Goal: Find specific page/section: Find specific page/section

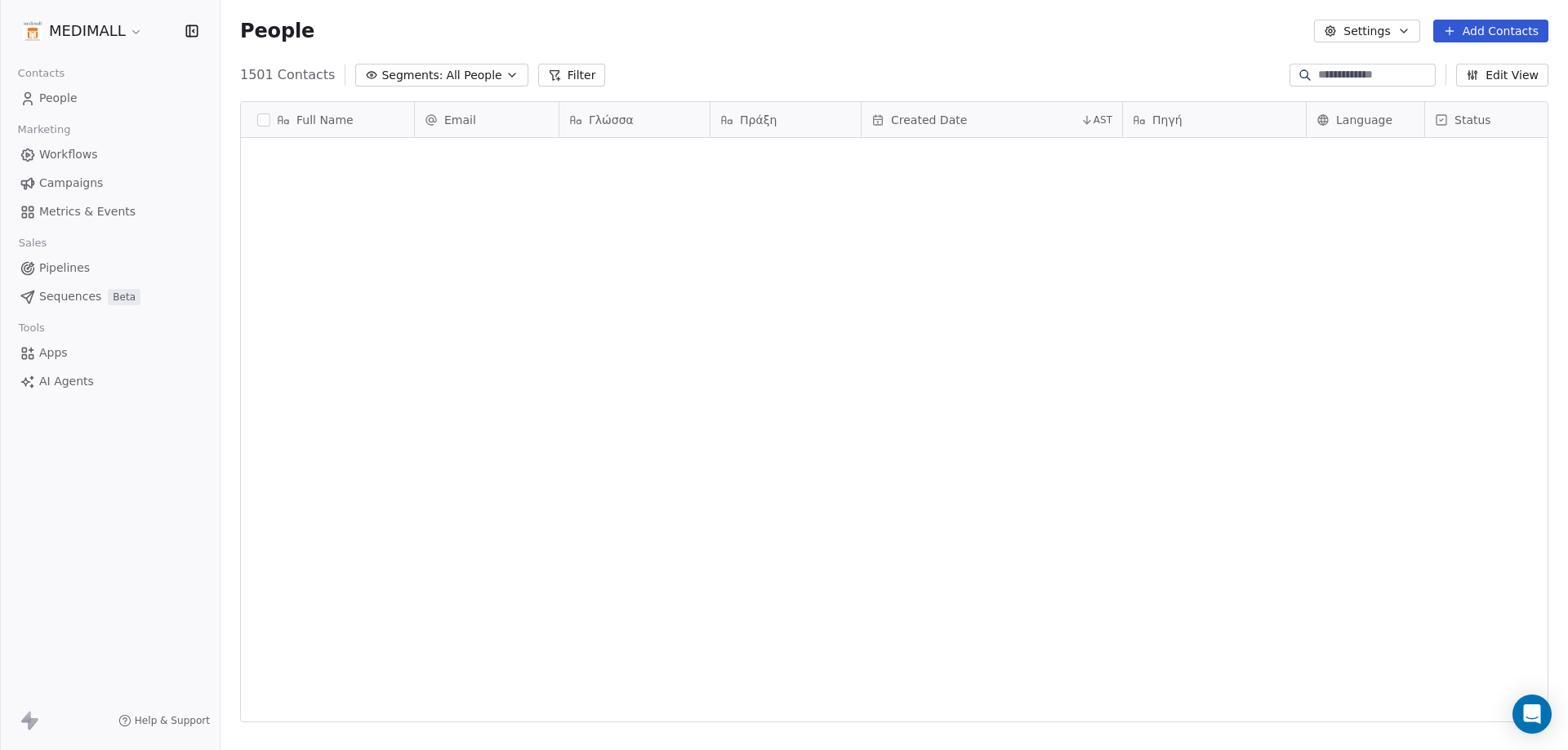
scroll to position [647, 1335]
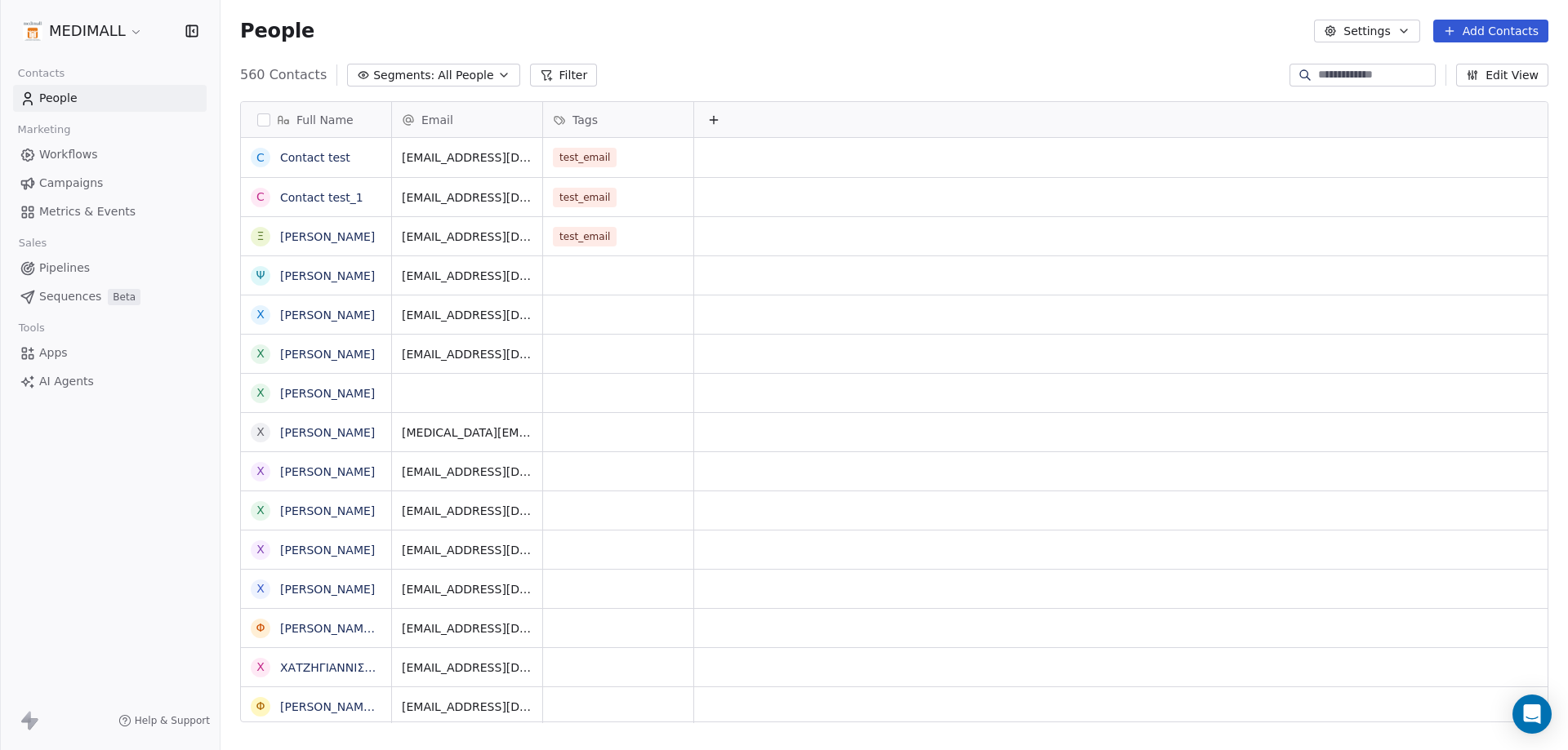
click at [110, 32] on html "MEDIMALL Contacts People Marketing Workflows Campaigns Metrics & Events Sales P…" at bounding box center [784, 375] width 1568 height 750
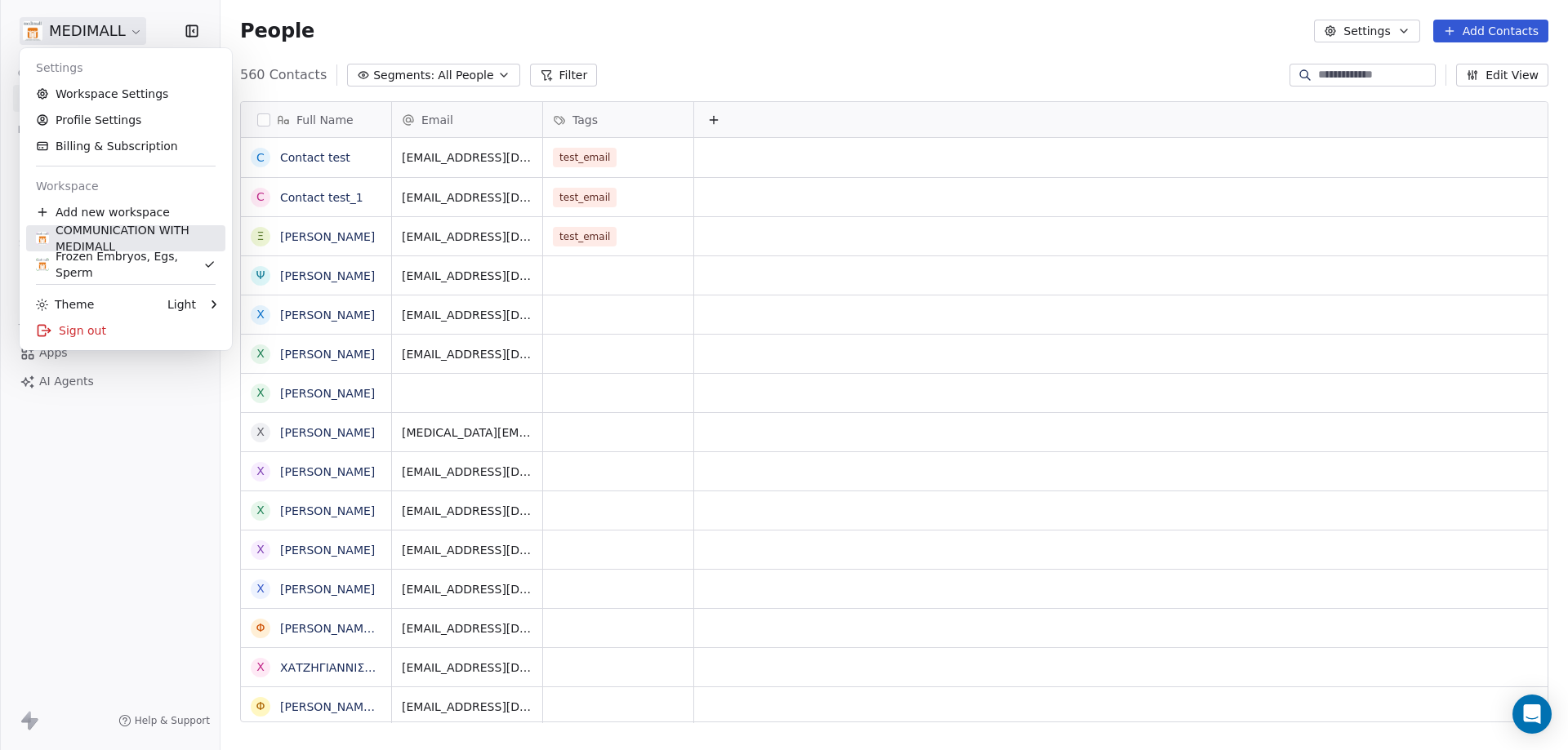
click at [113, 250] on div "COMMUNICATION WITH MEDIMALL" at bounding box center [126, 238] width 179 height 33
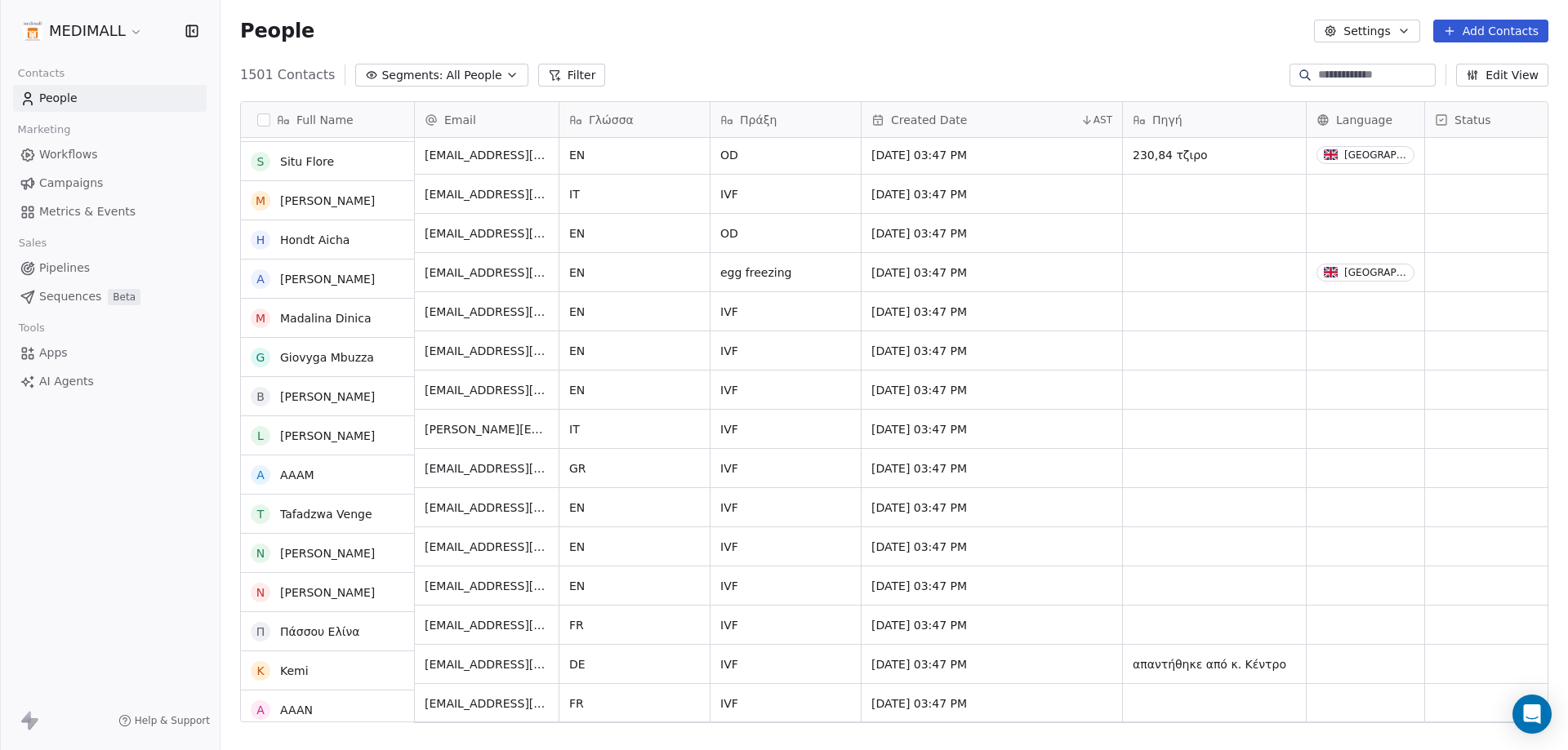
scroll to position [19675, 0]
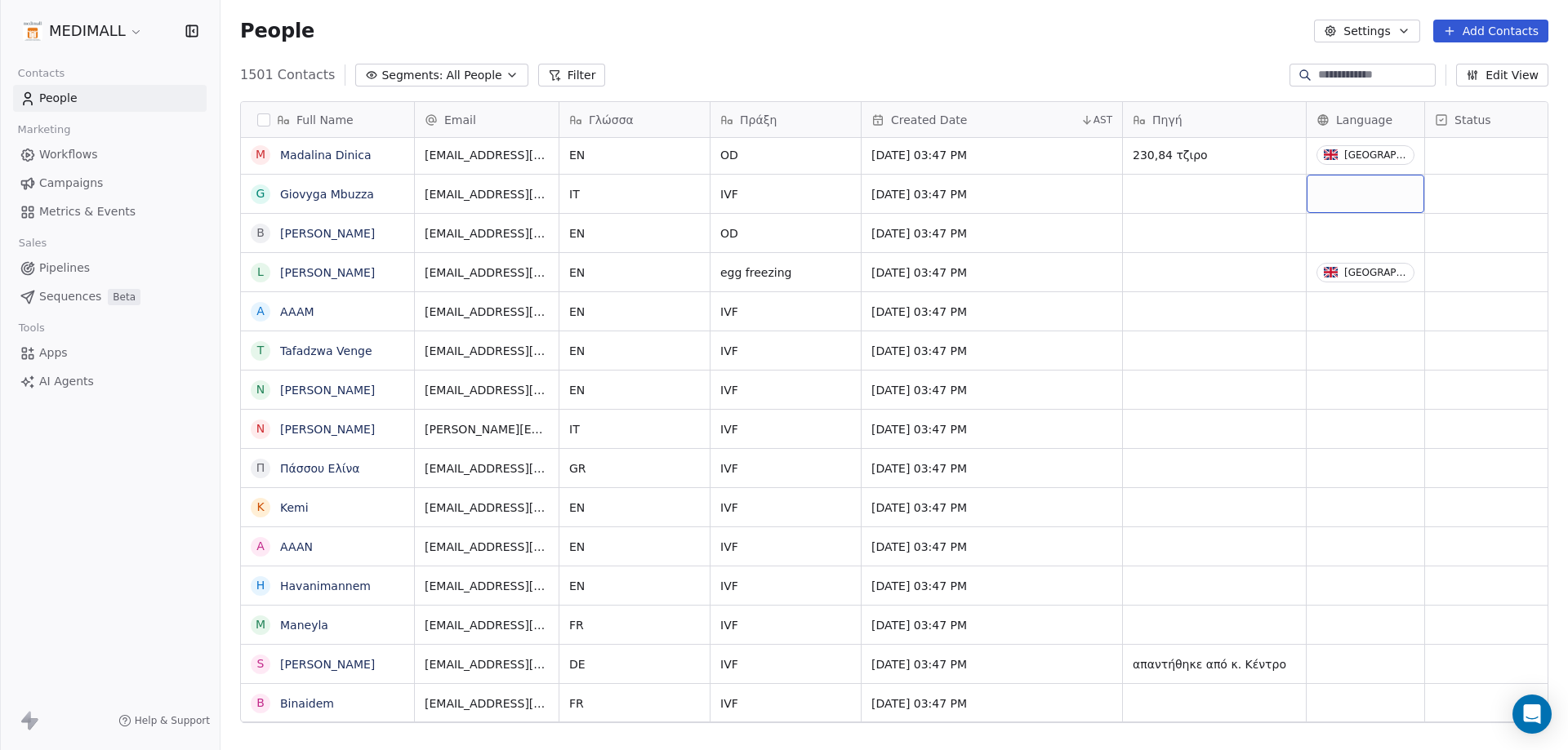
click at [1315, 198] on div "grid" at bounding box center [1366, 194] width 118 height 39
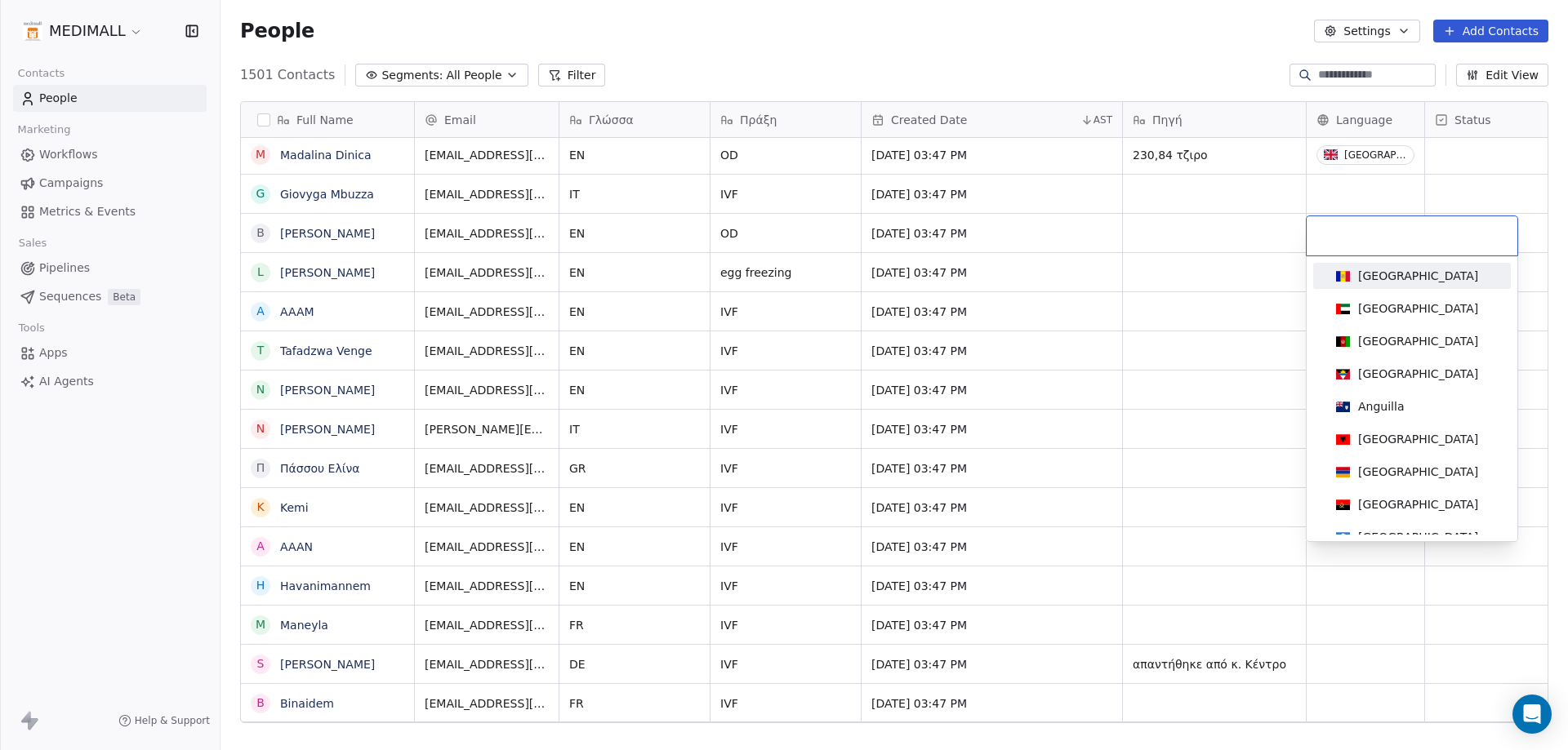
click at [1342, 184] on html "MEDIMALL Contacts People Marketing Workflows Campaigns Metrics & Events Sales P…" at bounding box center [784, 375] width 1568 height 750
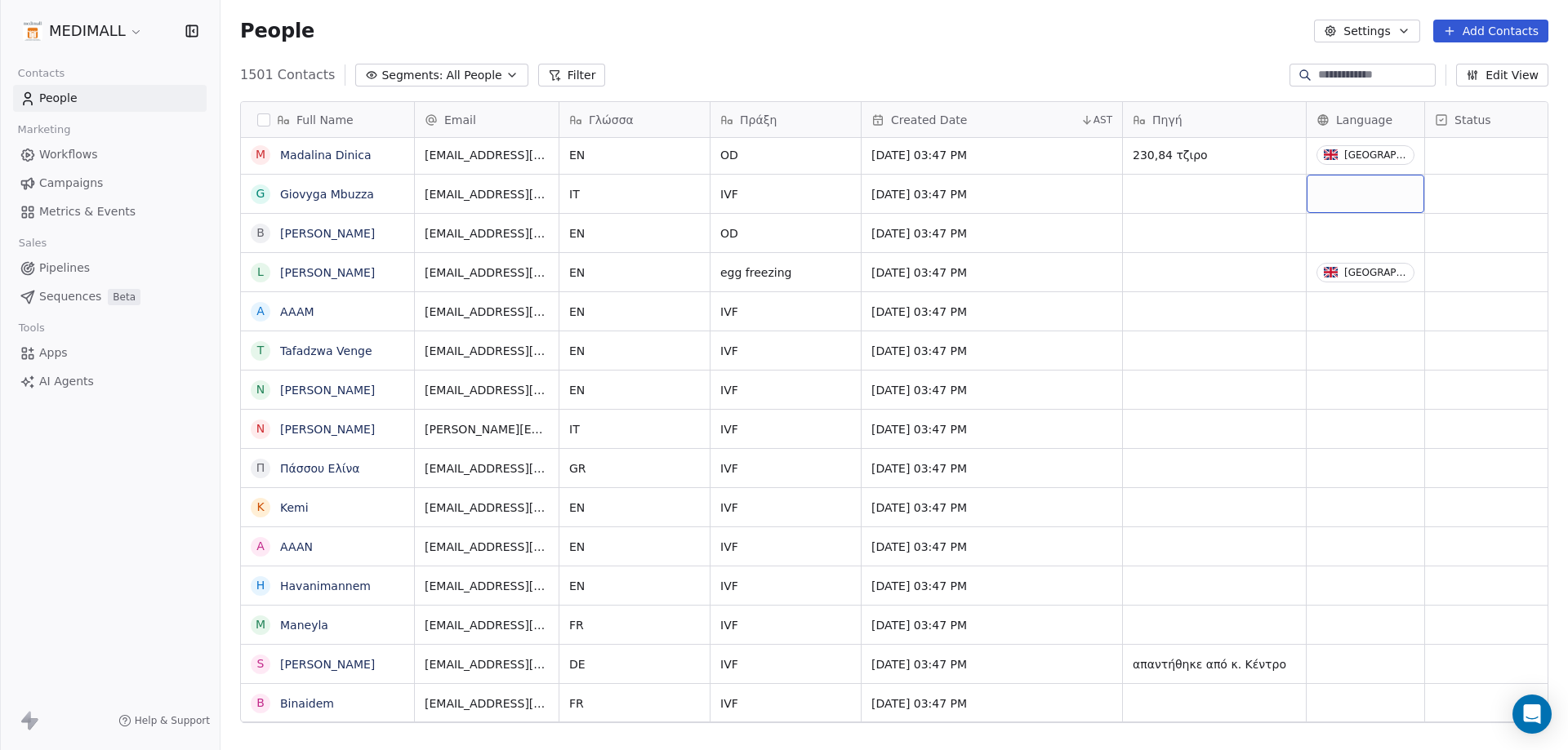
click at [1330, 197] on div "grid" at bounding box center [1366, 194] width 118 height 39
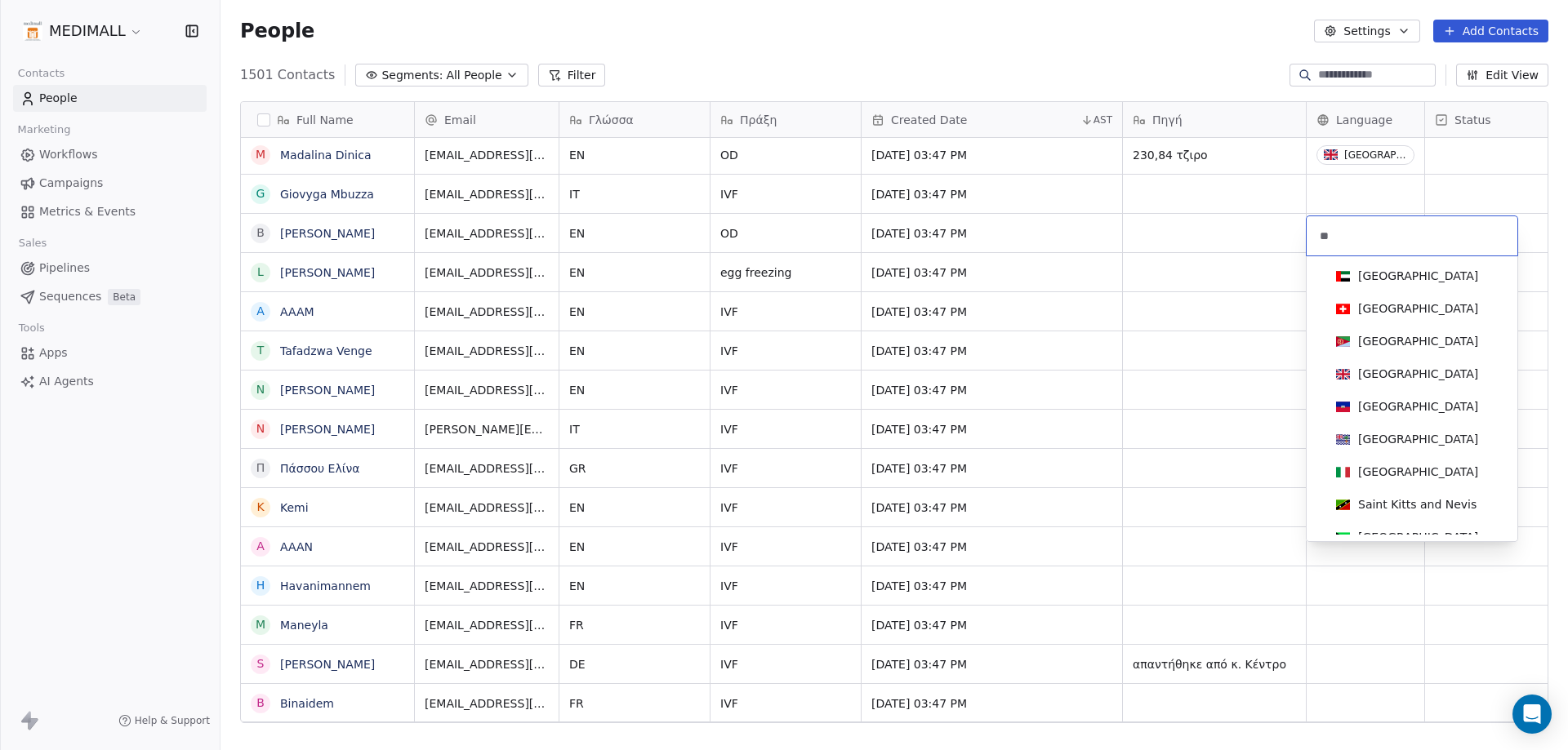
type input "***"
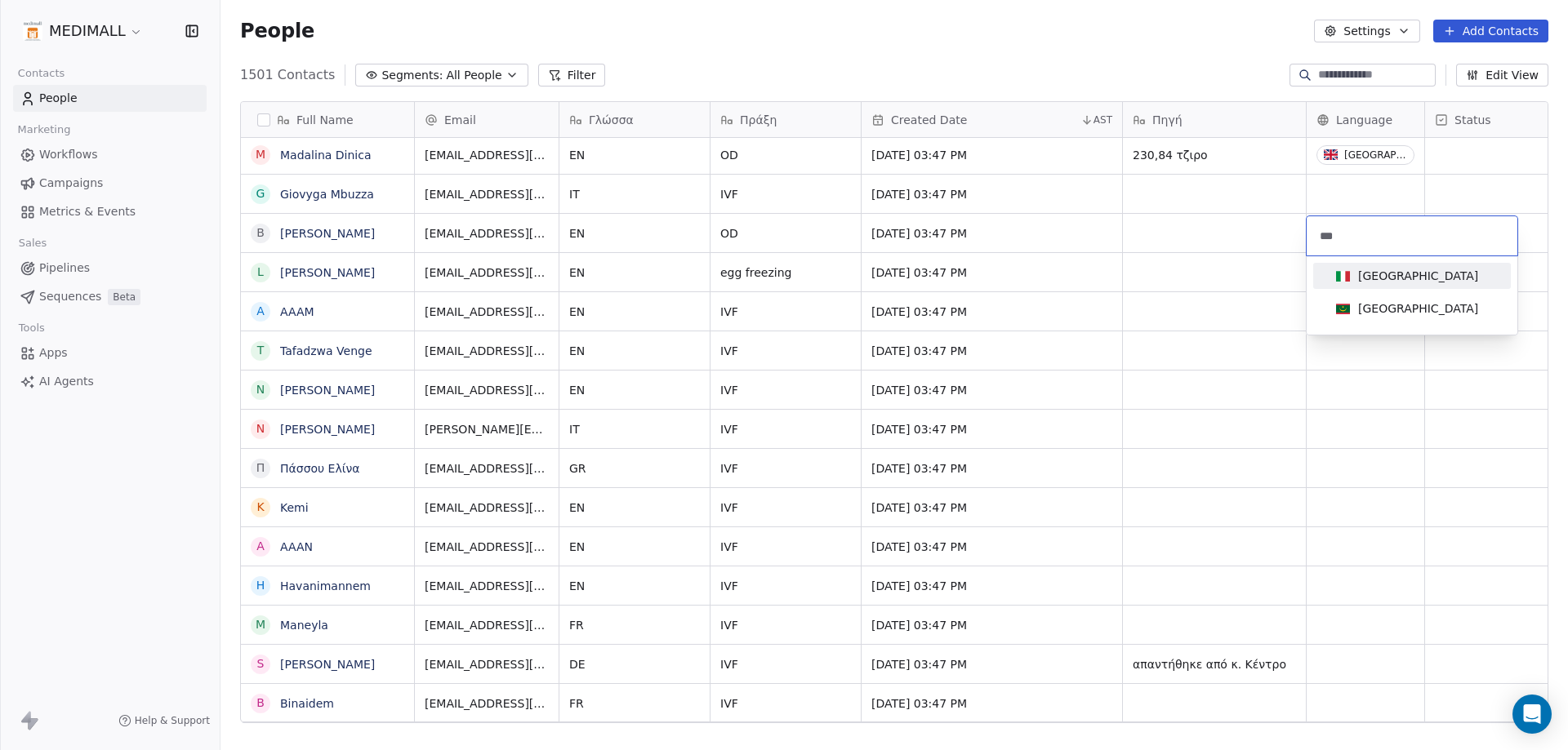
click at [1410, 268] on div "[GEOGRAPHIC_DATA]" at bounding box center [1412, 276] width 165 height 18
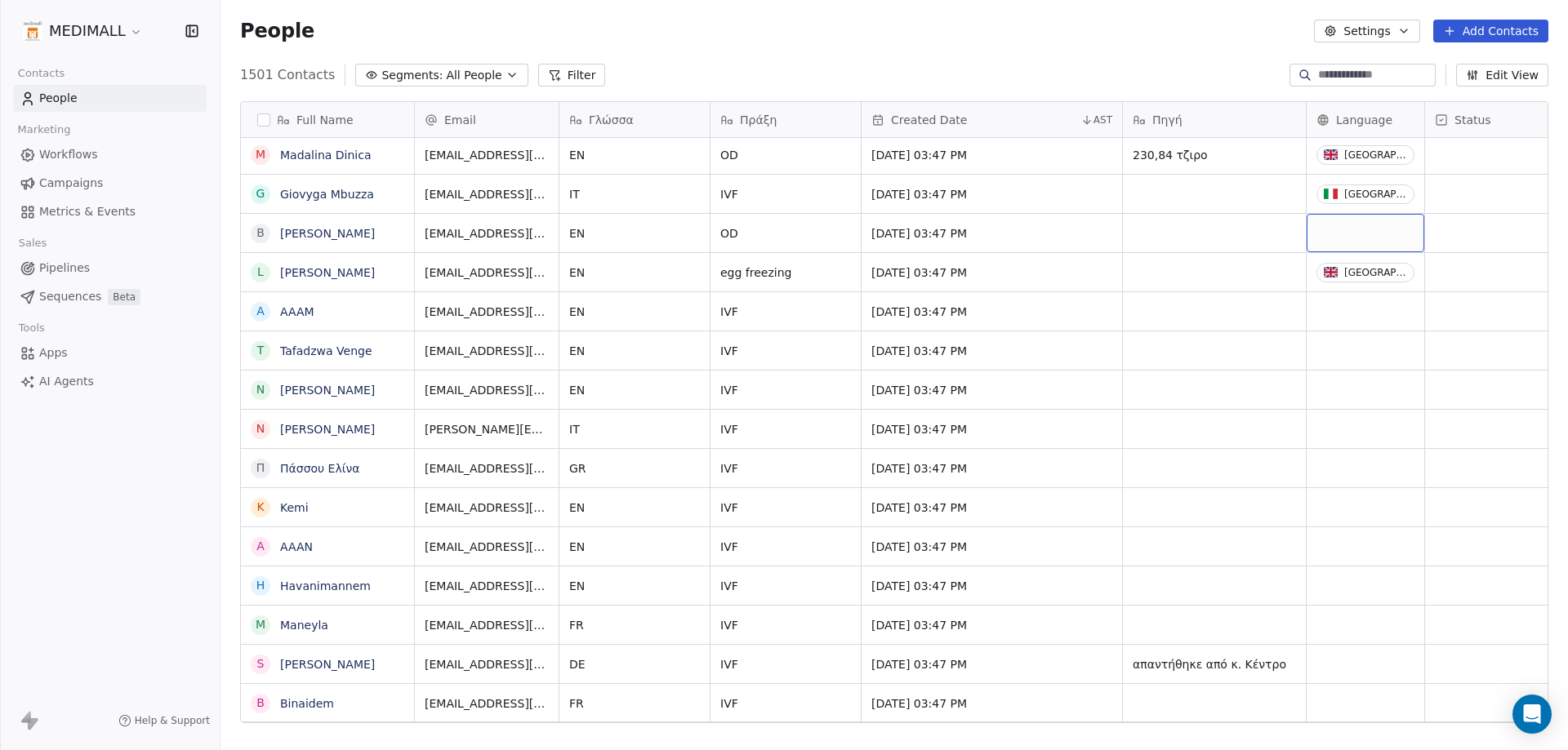
click at [1386, 229] on div "grid" at bounding box center [1366, 233] width 118 height 39
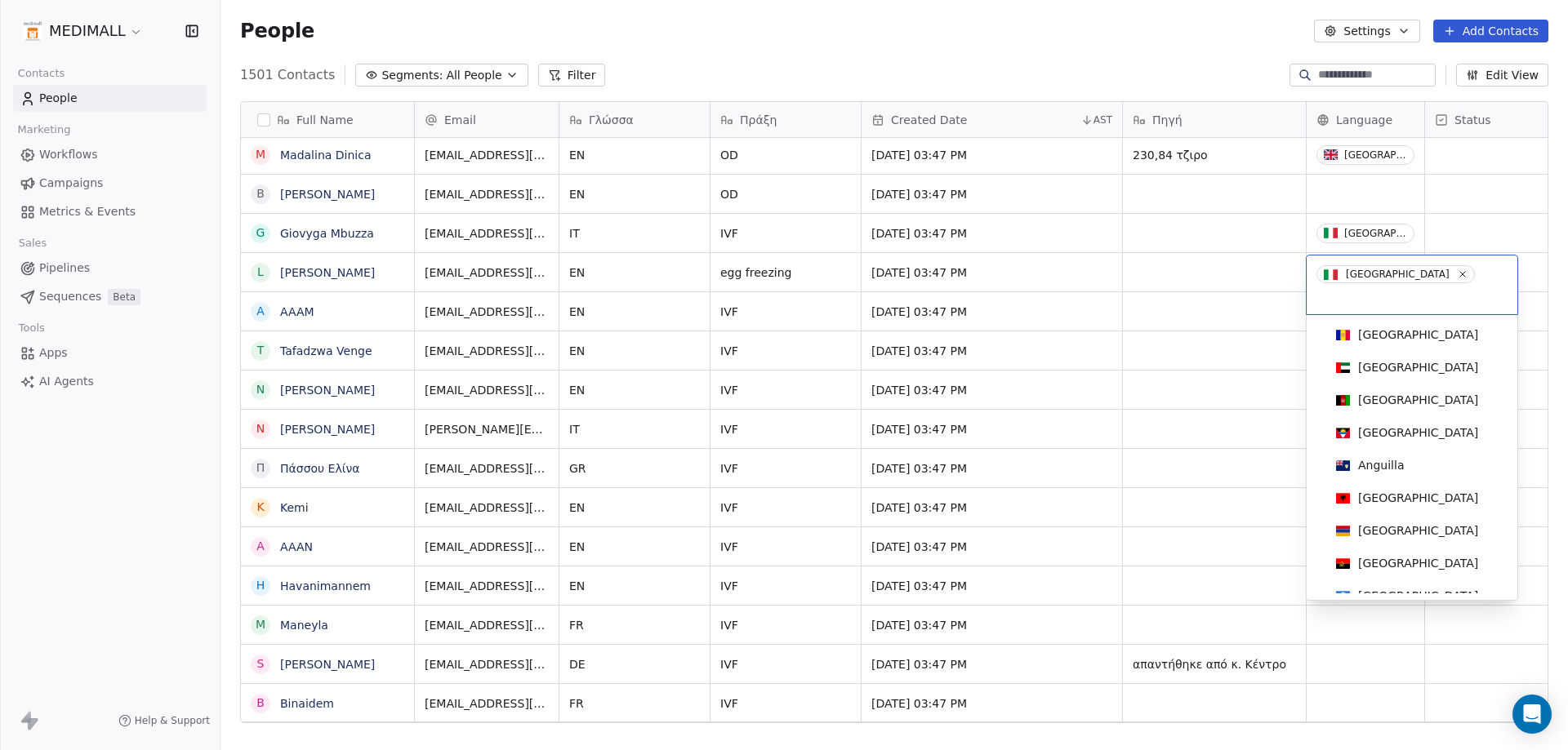
click at [1113, 233] on html "MEDIMALL Contacts People Marketing Workflows Campaigns Metrics & Events Sales P…" at bounding box center [784, 375] width 1568 height 750
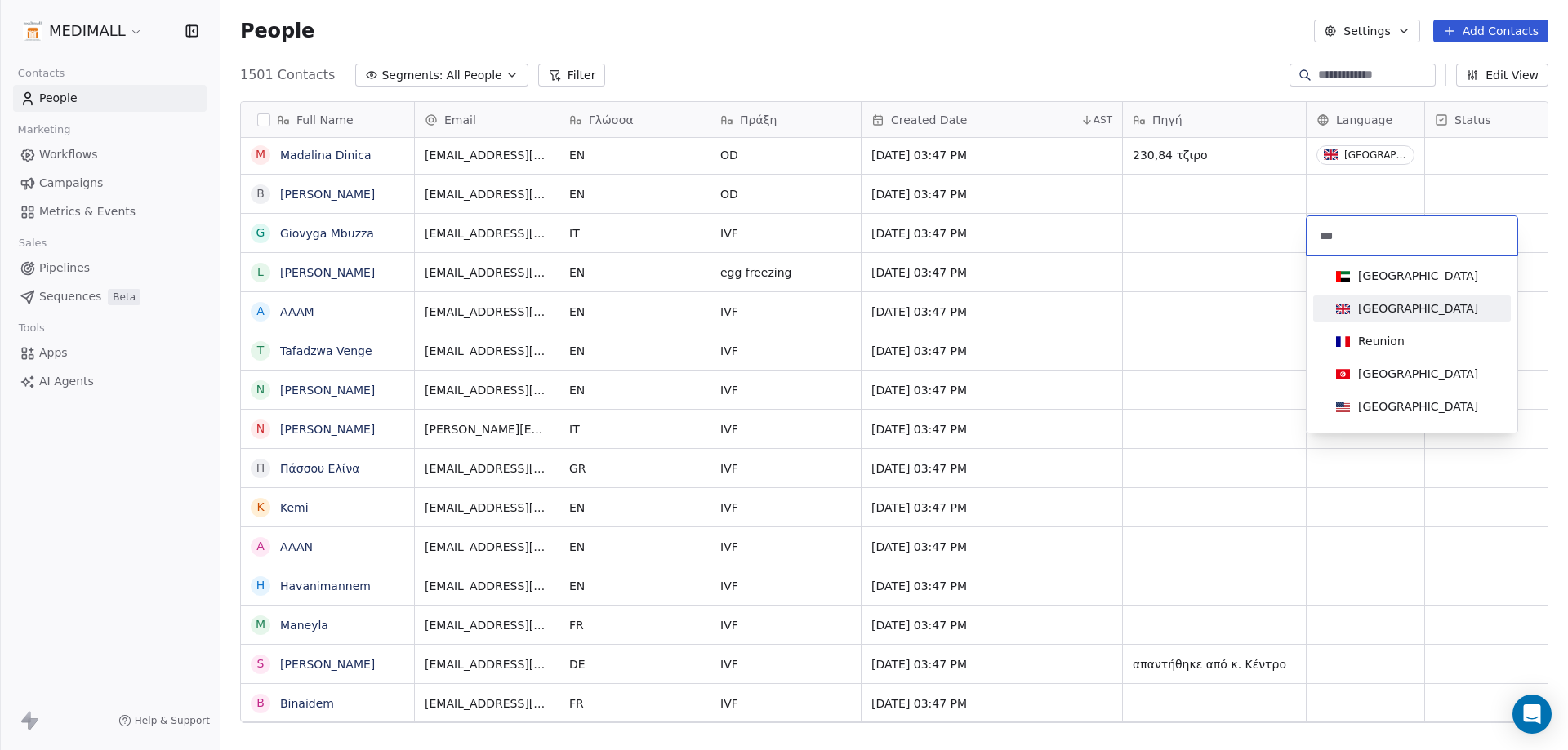
type input "***"
click at [1367, 296] on div "[GEOGRAPHIC_DATA]" at bounding box center [1411, 309] width 185 height 26
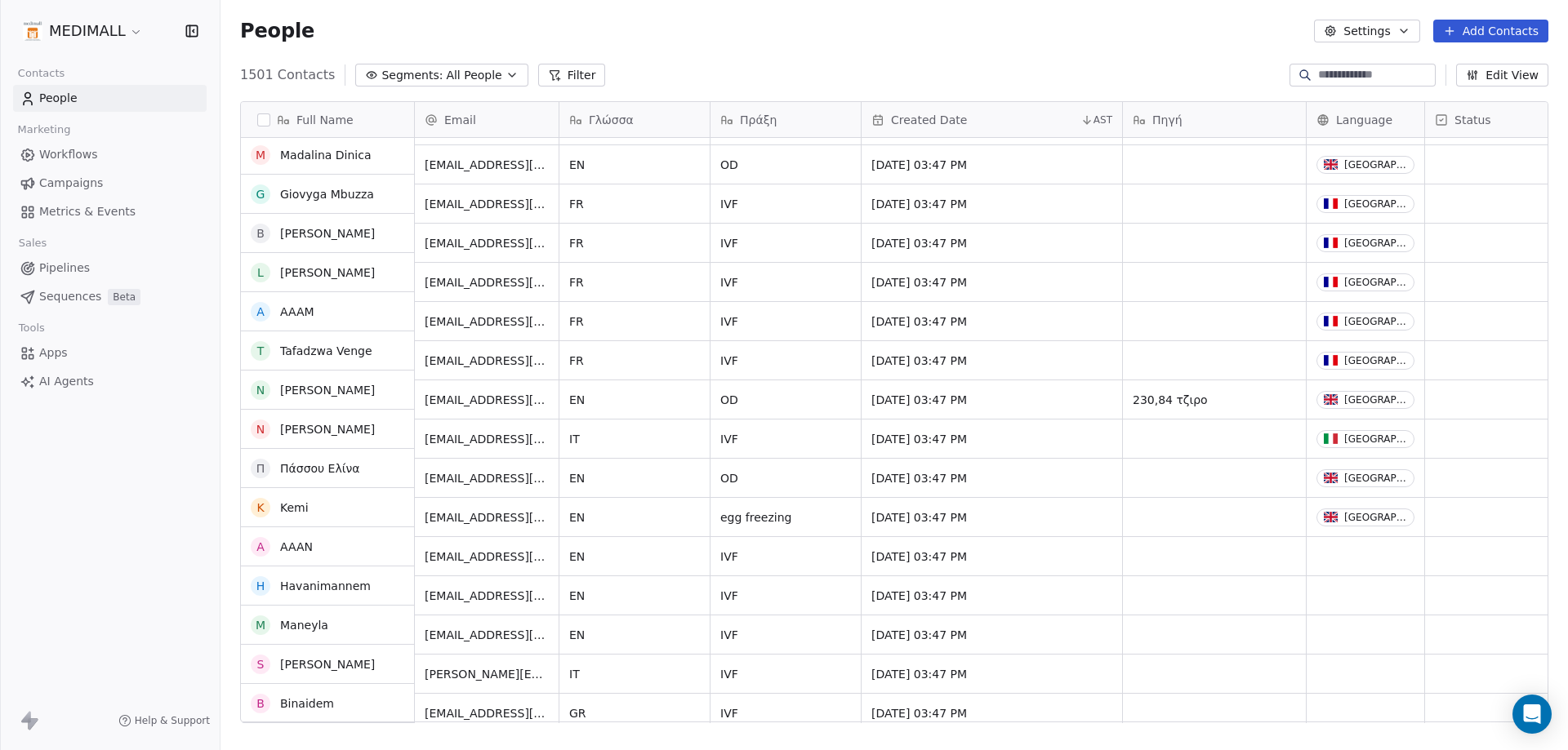
scroll to position [19430, 0]
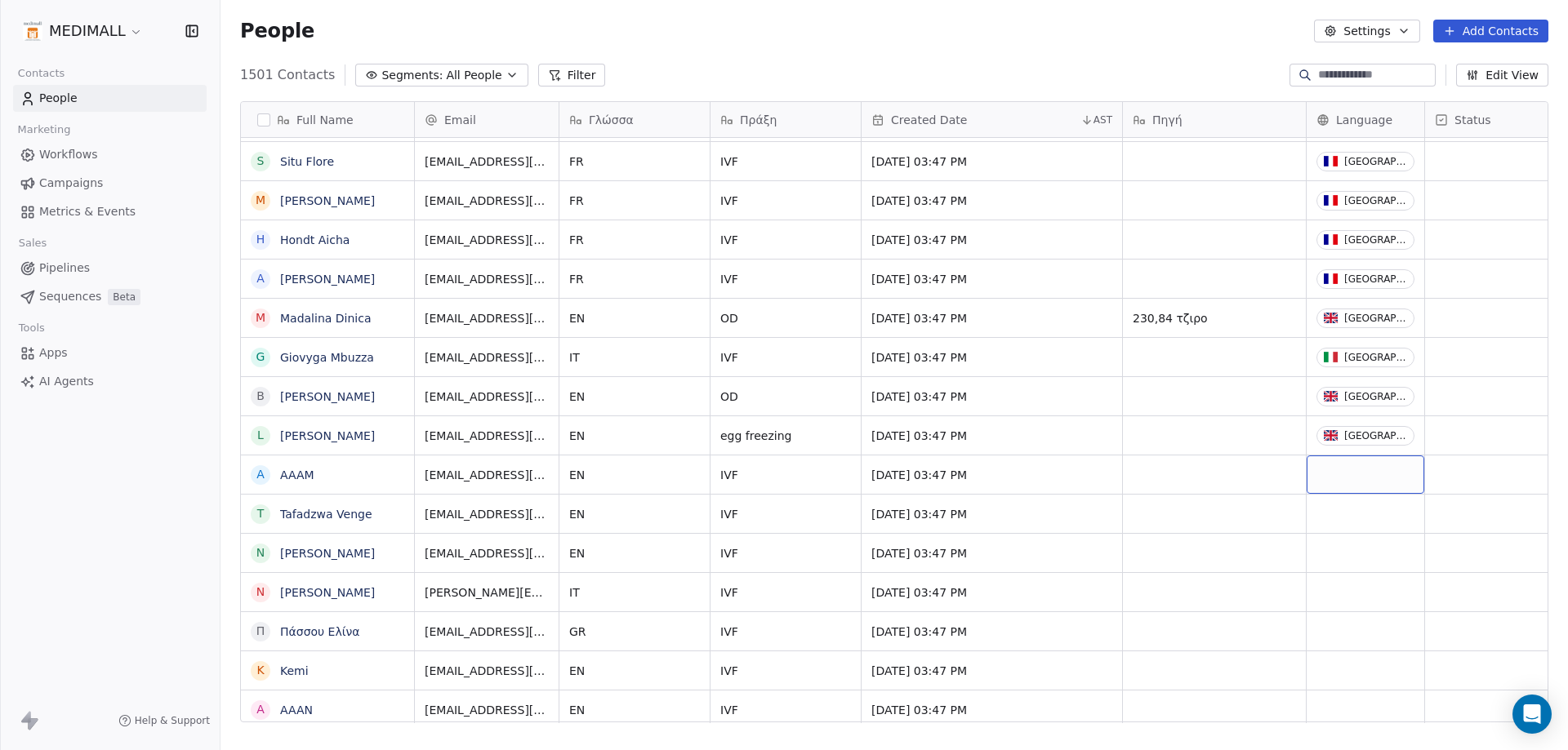
click at [1385, 479] on div "grid" at bounding box center [1366, 475] width 118 height 39
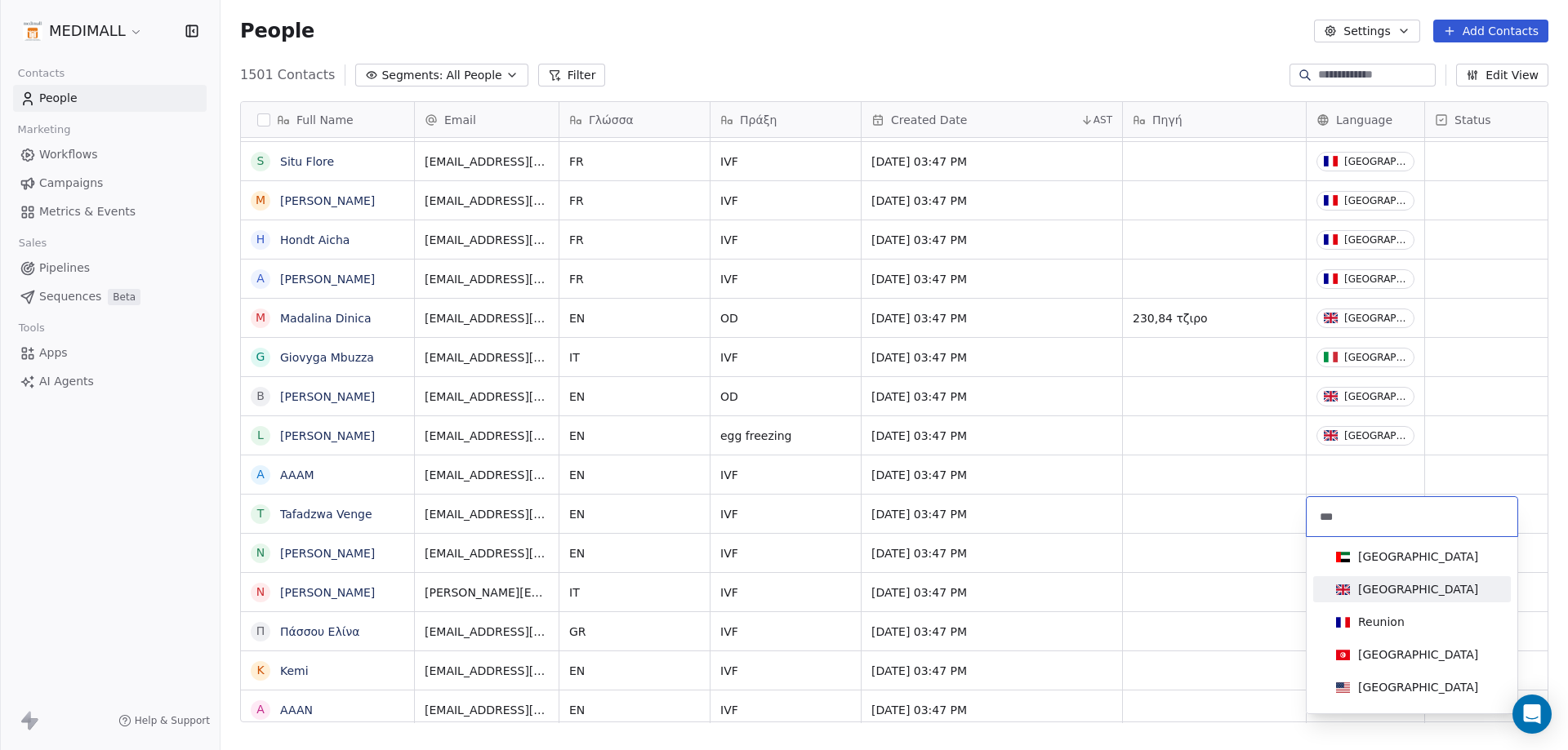
type input "***"
click at [1367, 579] on div "[GEOGRAPHIC_DATA]" at bounding box center [1411, 590] width 185 height 26
